Goal: Communication & Community: Answer question/provide support

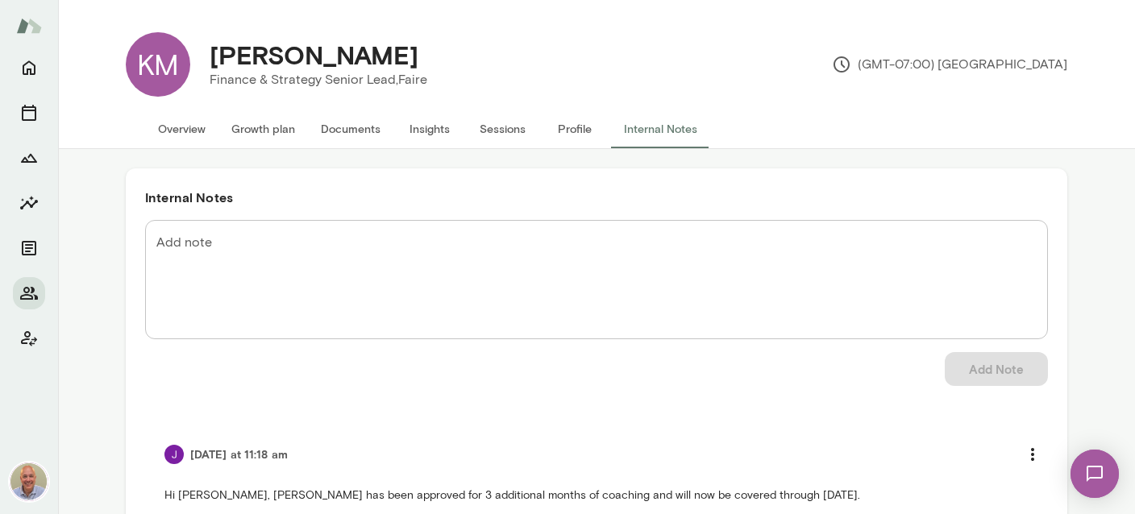
click at [358, 124] on button "Documents" at bounding box center [350, 129] width 85 height 39
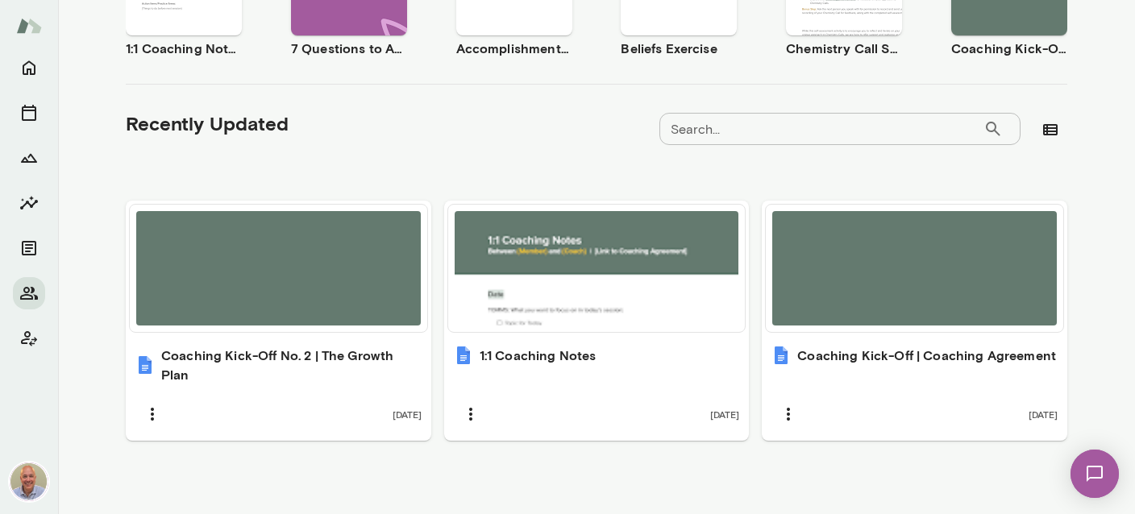
scroll to position [424, 0]
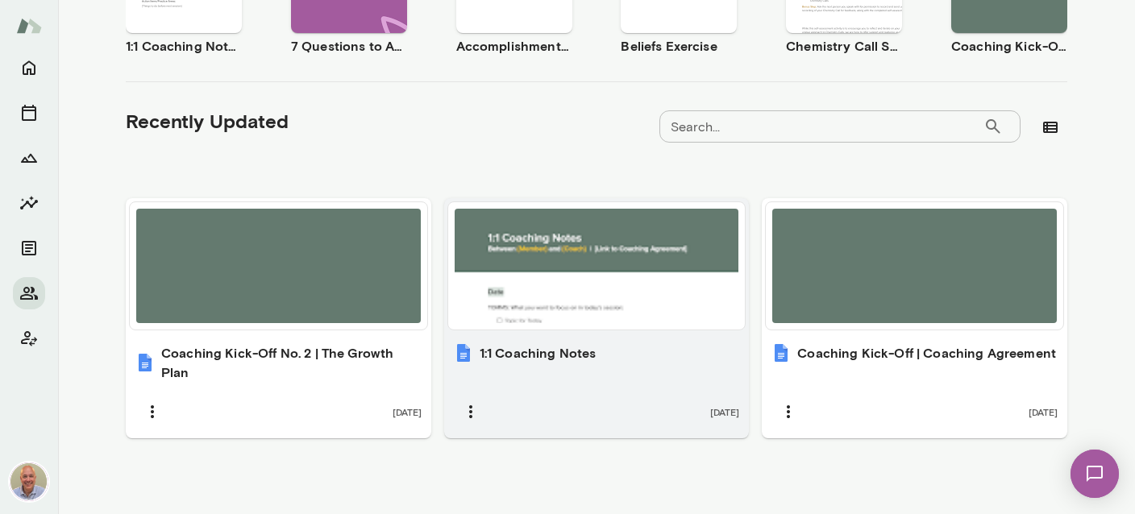
click at [584, 367] on div "1:1 Coaching Notes 8 months ago" at bounding box center [596, 386] width 305 height 105
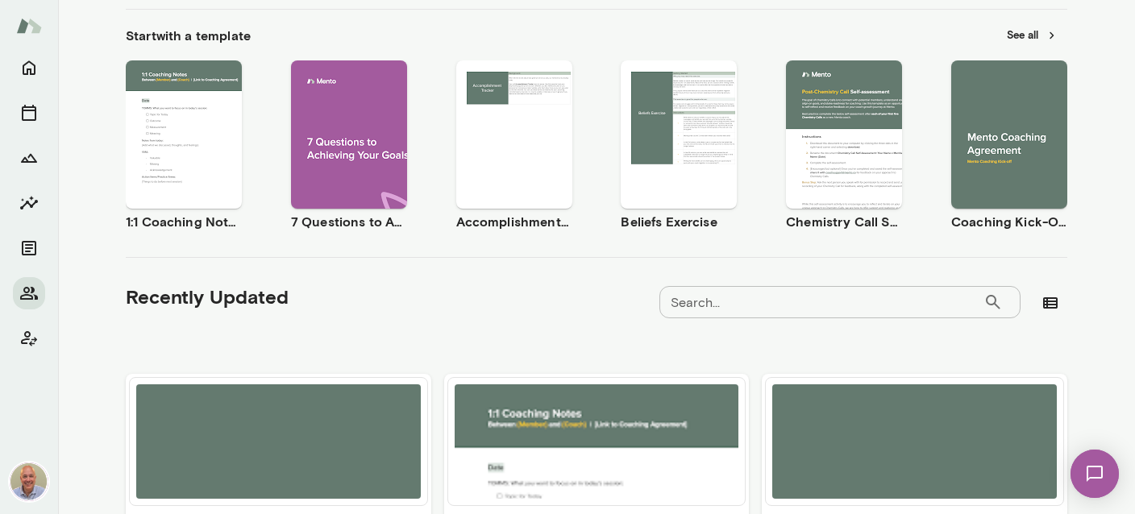
scroll to position [137, 0]
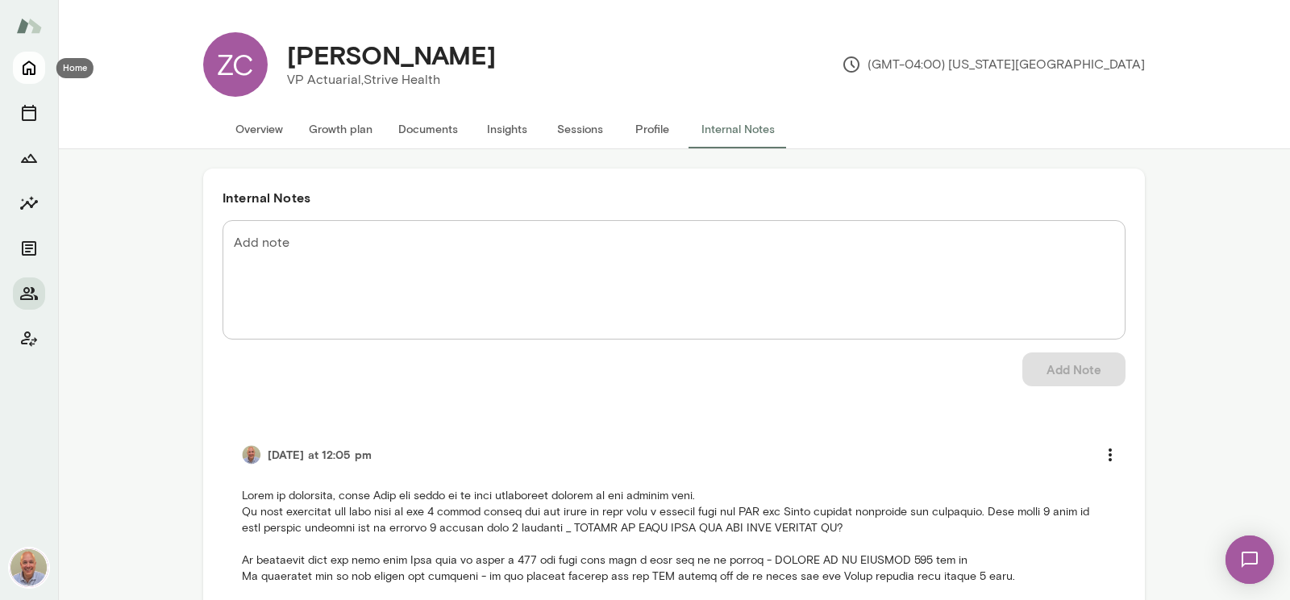
click at [23, 71] on icon "Home" at bounding box center [29, 68] width 13 height 15
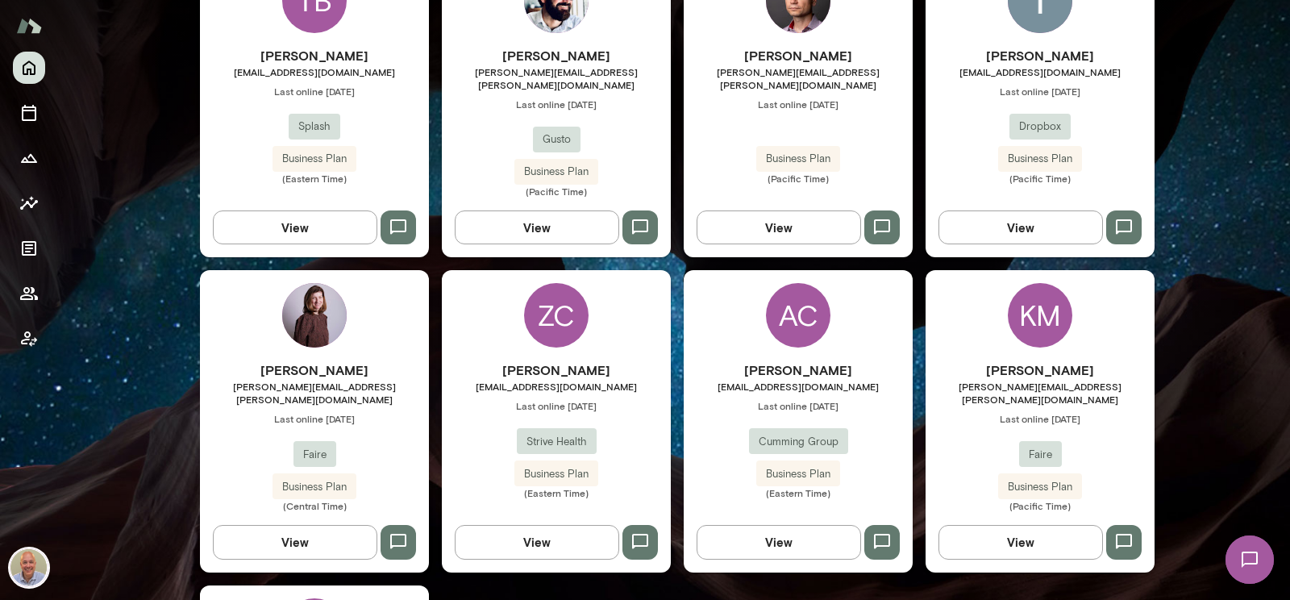
scroll to position [649, 0]
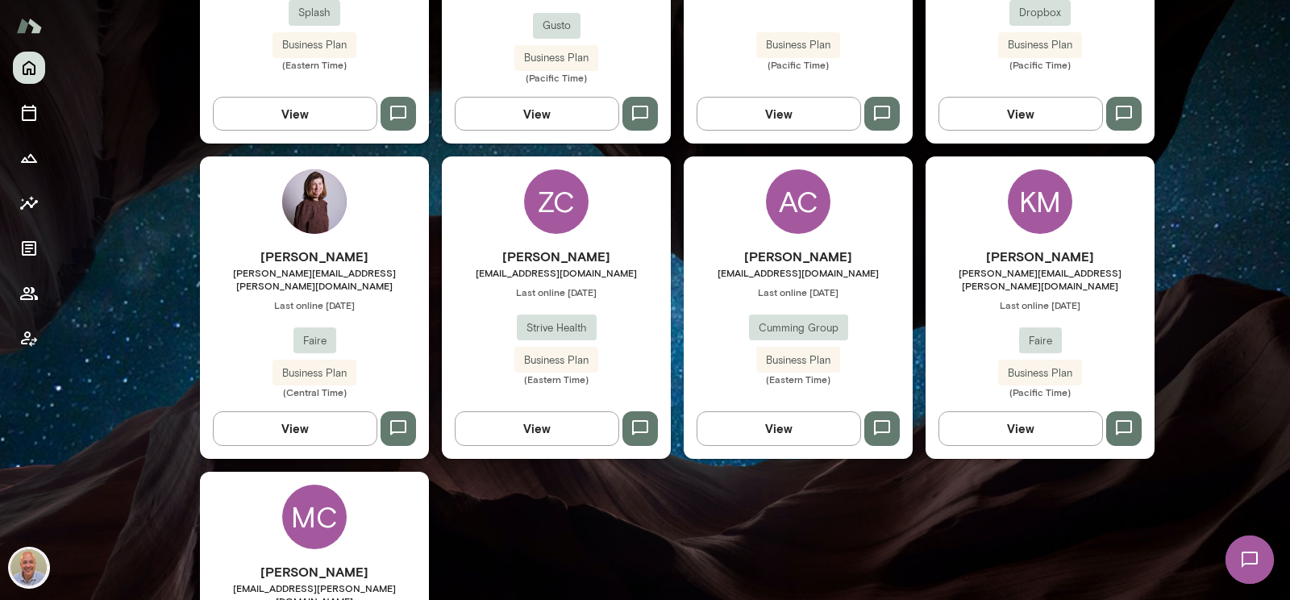
click at [1074, 190] on div "[PERSON_NAME] McAndrews [EMAIL_ADDRESS][PERSON_NAME][DOMAIN_NAME] Last online […" at bounding box center [1039, 306] width 229 height 301
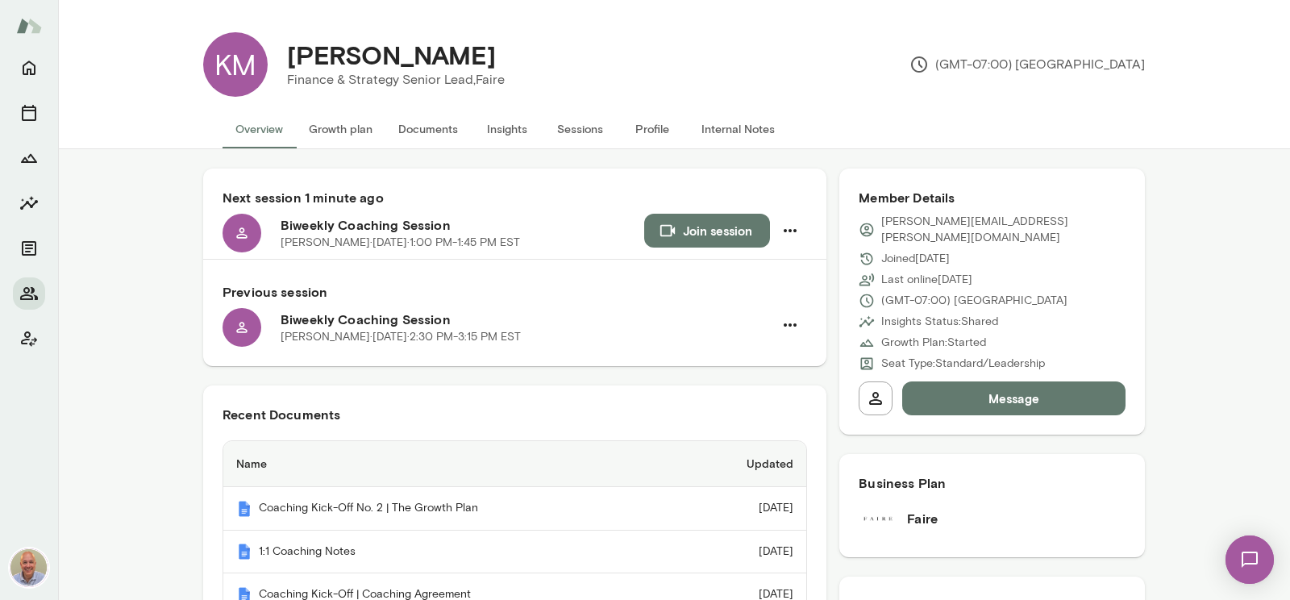
click at [727, 133] on button "Internal Notes" at bounding box center [737, 129] width 99 height 39
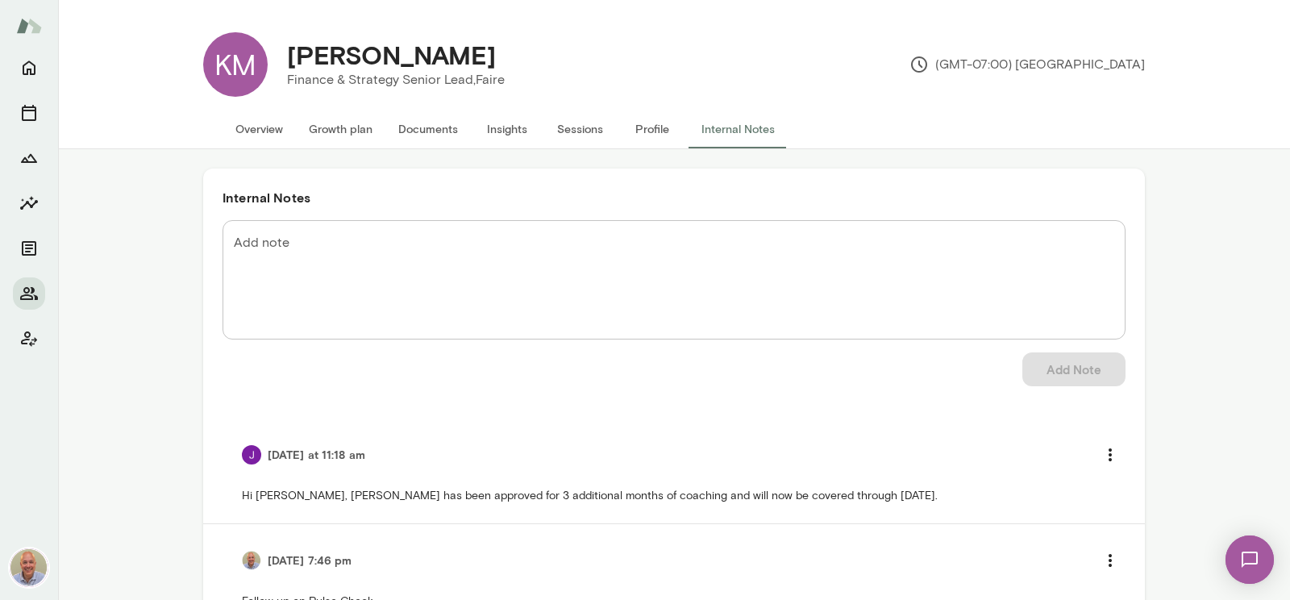
click at [281, 247] on textarea "Add note" at bounding box center [674, 280] width 880 height 93
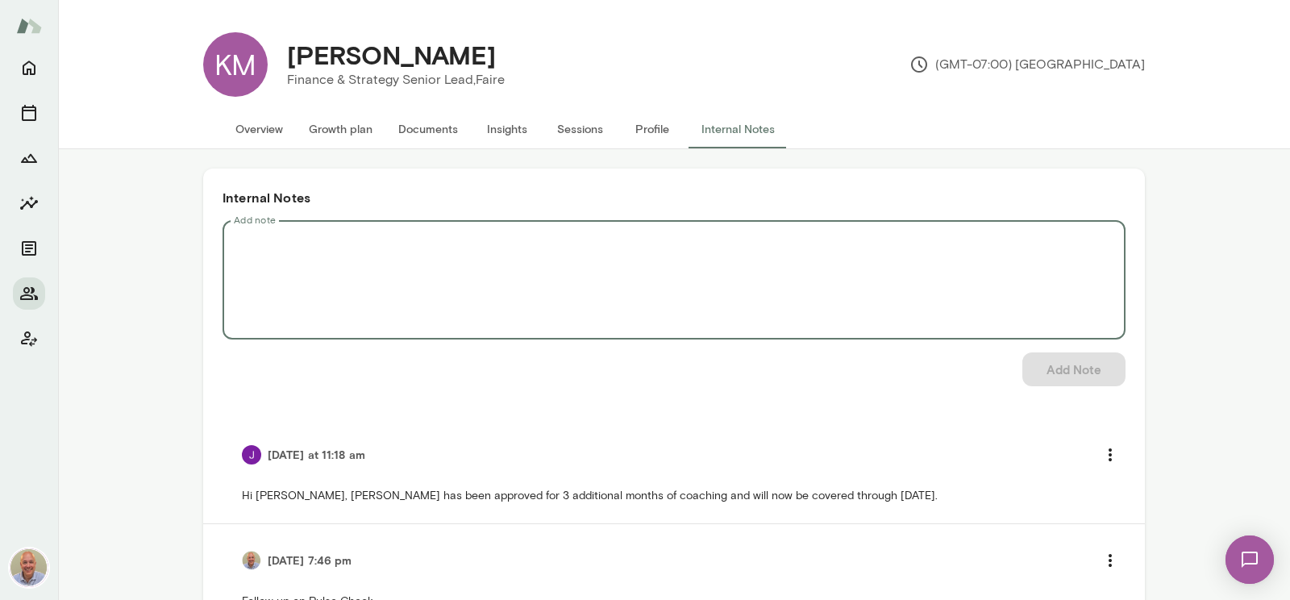
paste textarea "**********"
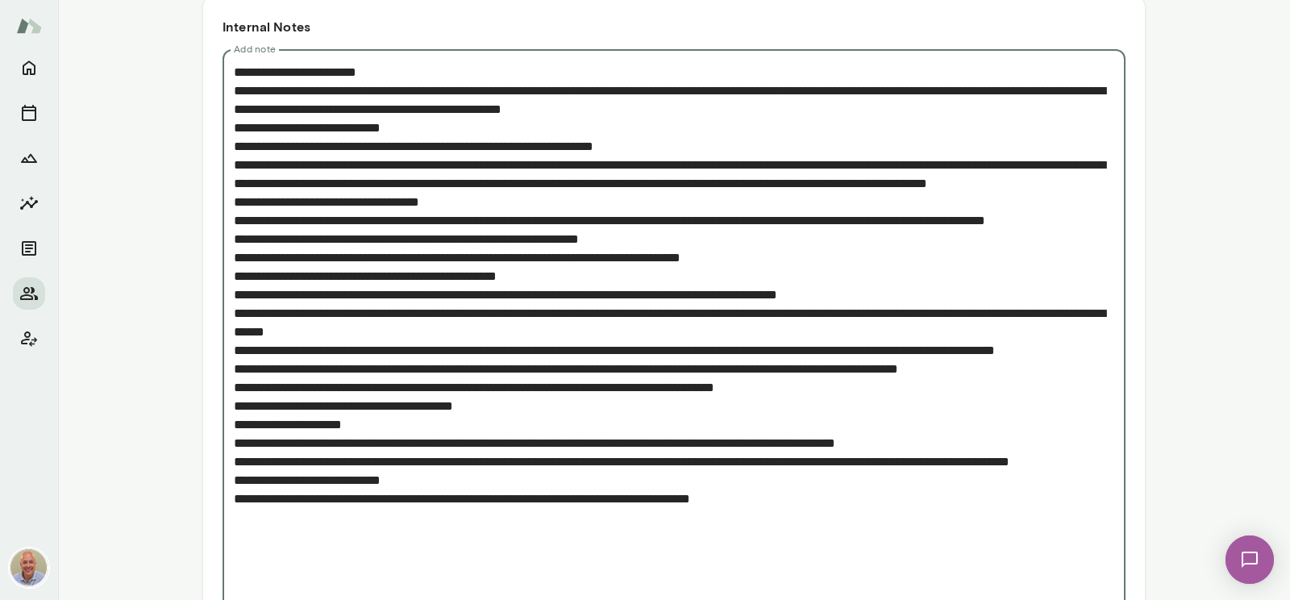
scroll to position [542, 0]
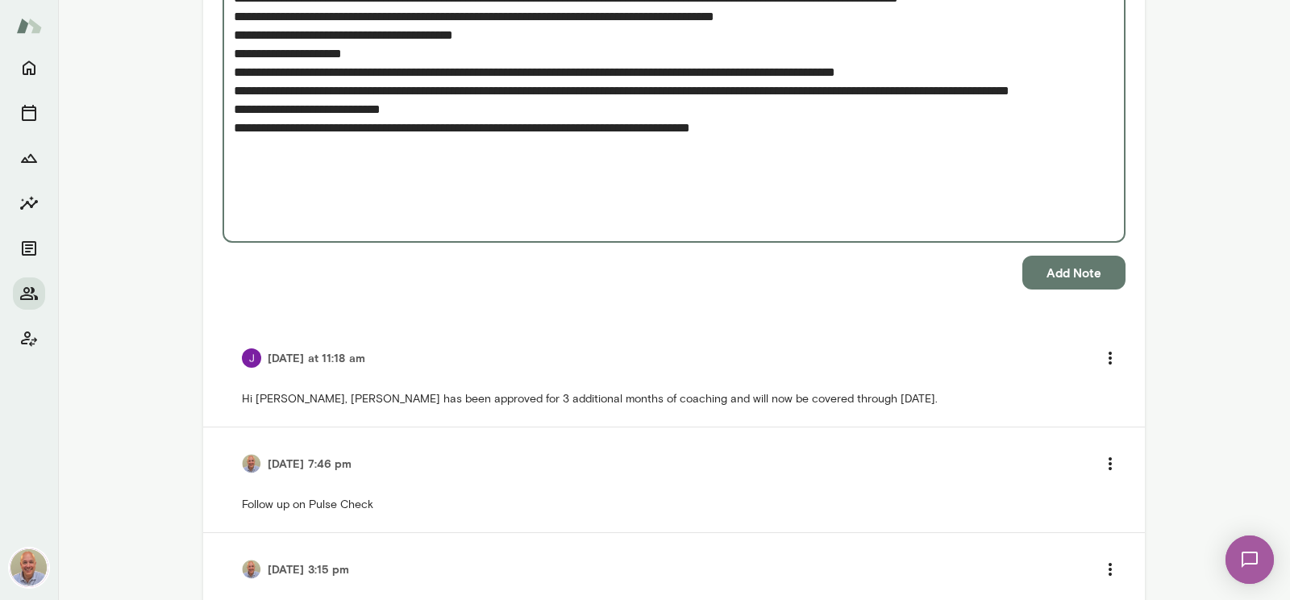
paste textarea "**********"
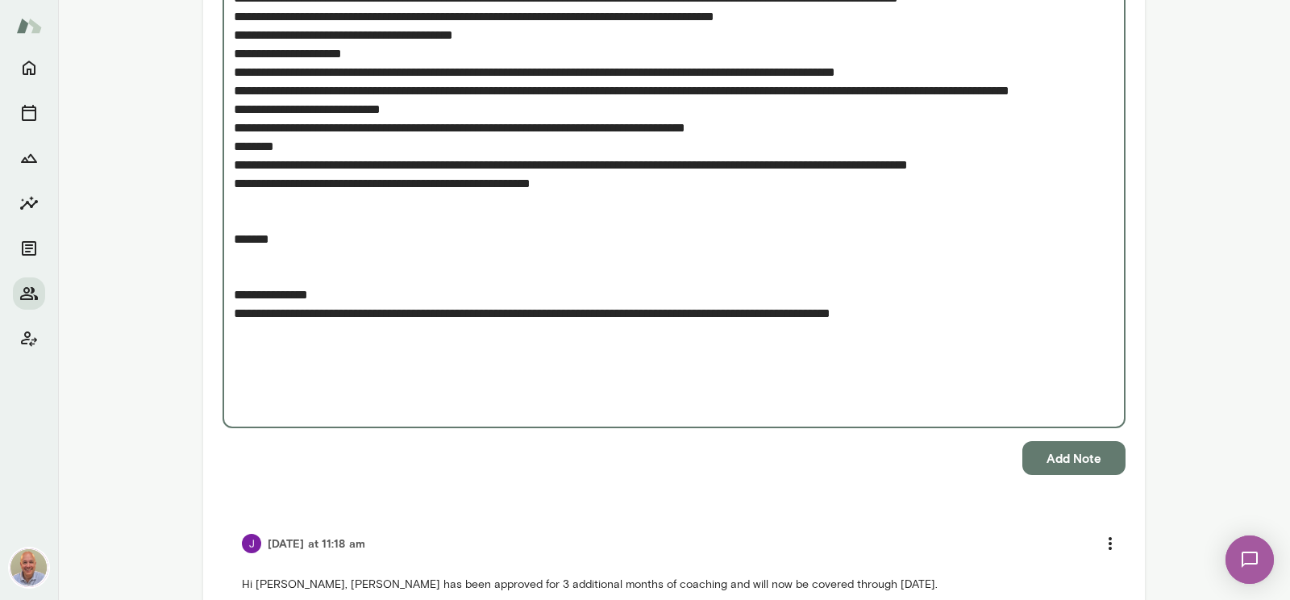
click at [240, 338] on textarea "Add note" at bounding box center [674, 53] width 880 height 723
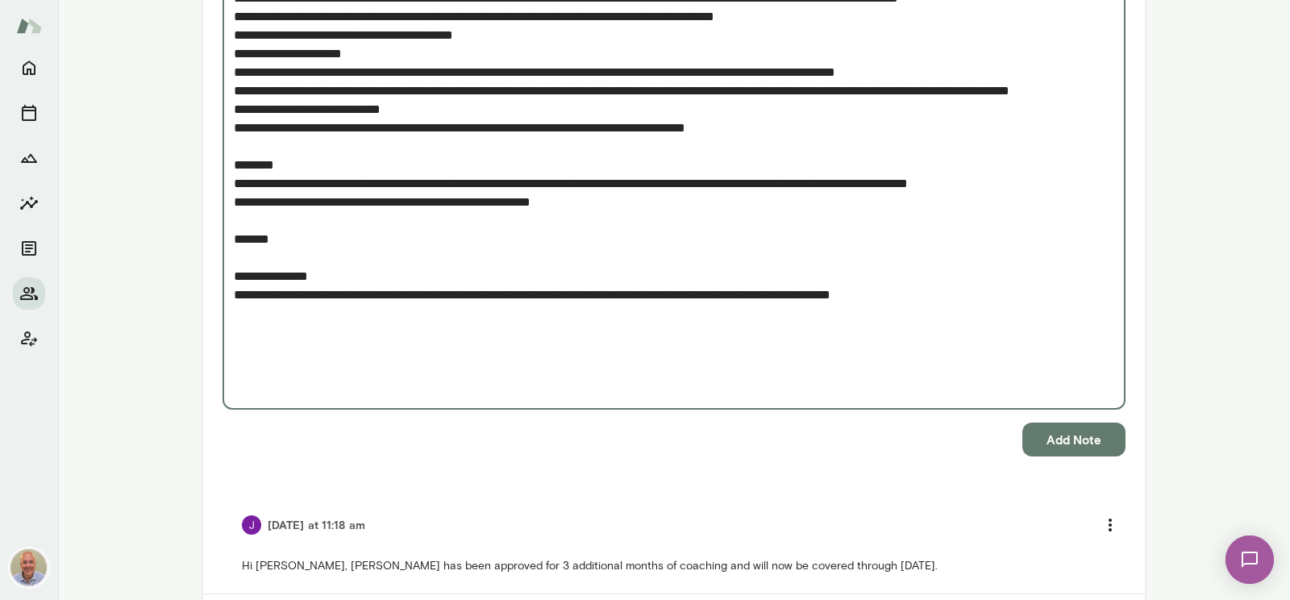
type textarea "**********"
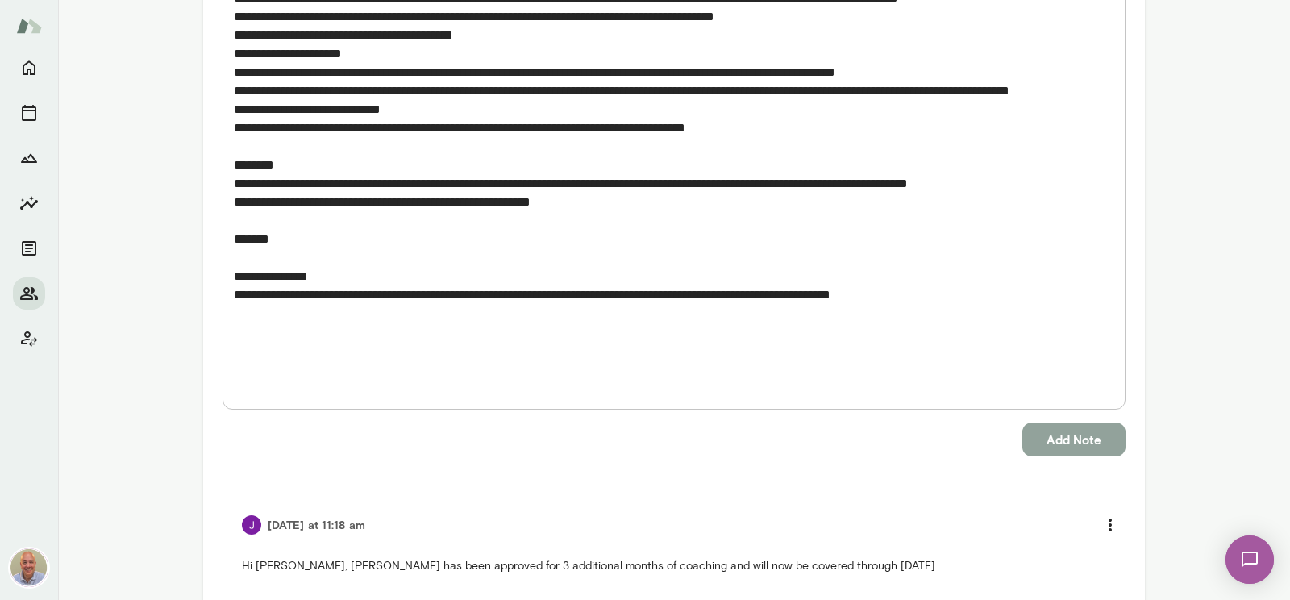
click at [1087, 449] on button "Add Note" at bounding box center [1073, 439] width 103 height 34
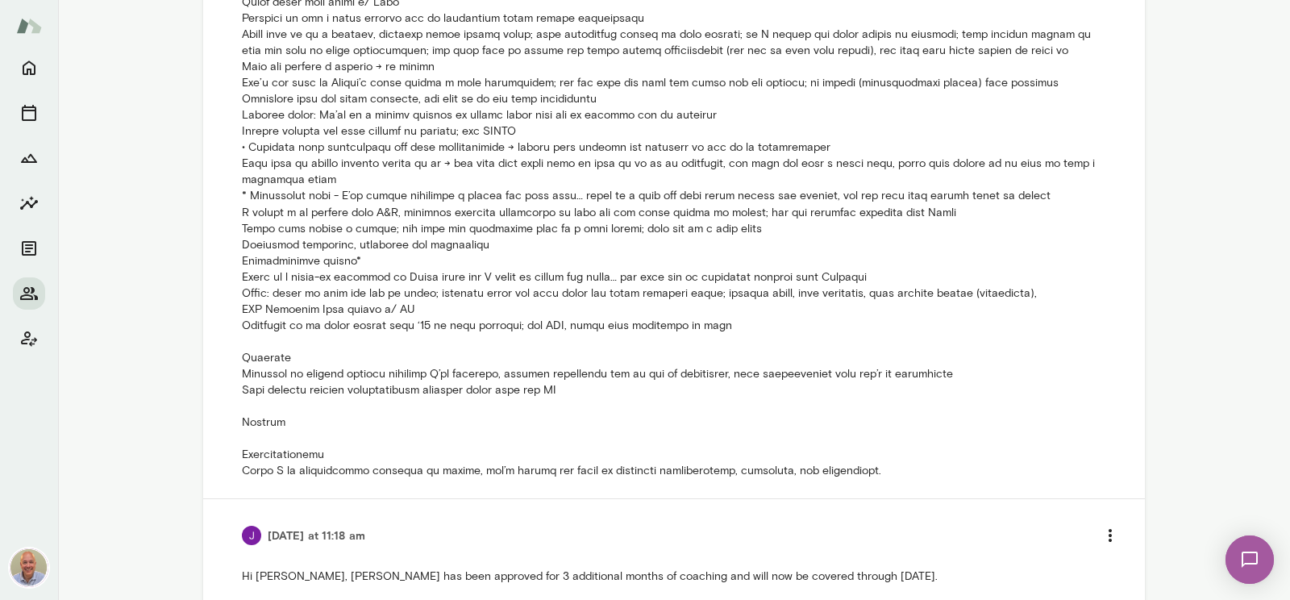
scroll to position [1163, 0]
